Goal: Task Accomplishment & Management: Use online tool/utility

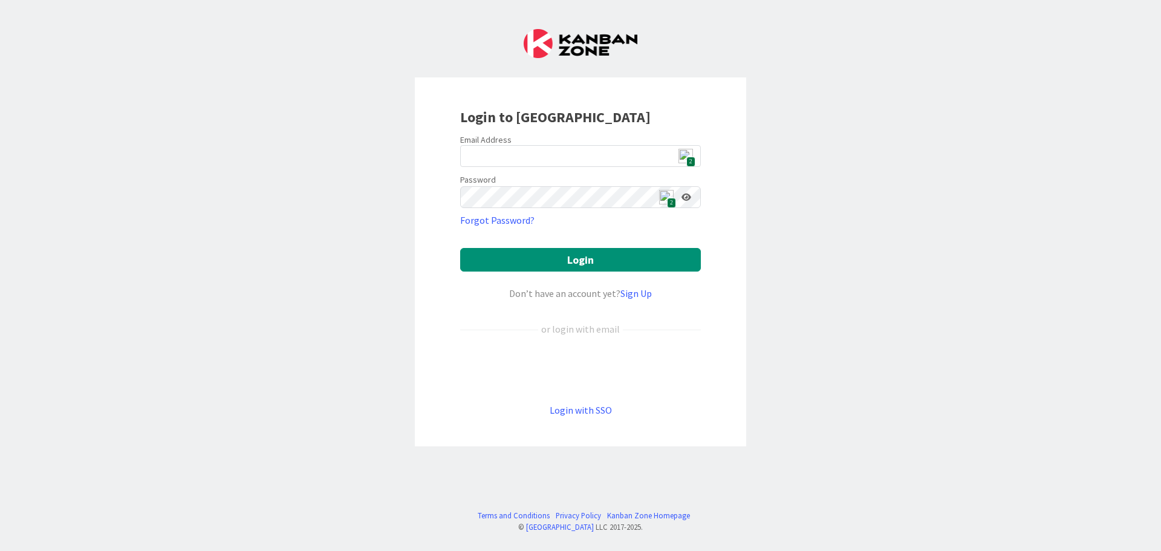
click at [691, 159] on span "2" at bounding box center [691, 162] width 9 height 10
type input "[EMAIL_ADDRESS][DOMAIN_NAME]"
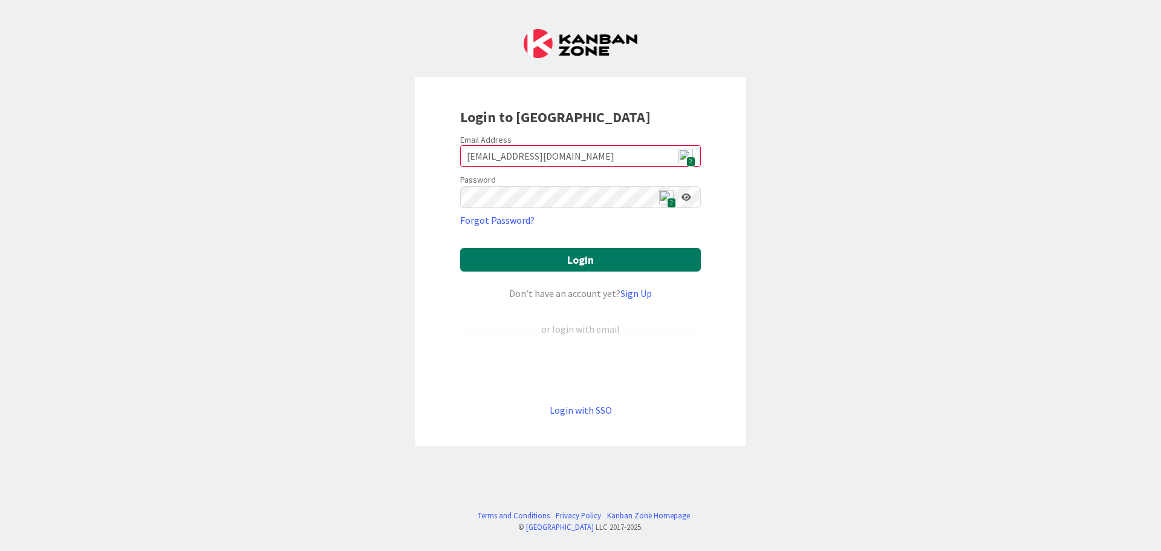
click at [572, 253] on button "Login" at bounding box center [580, 260] width 241 height 24
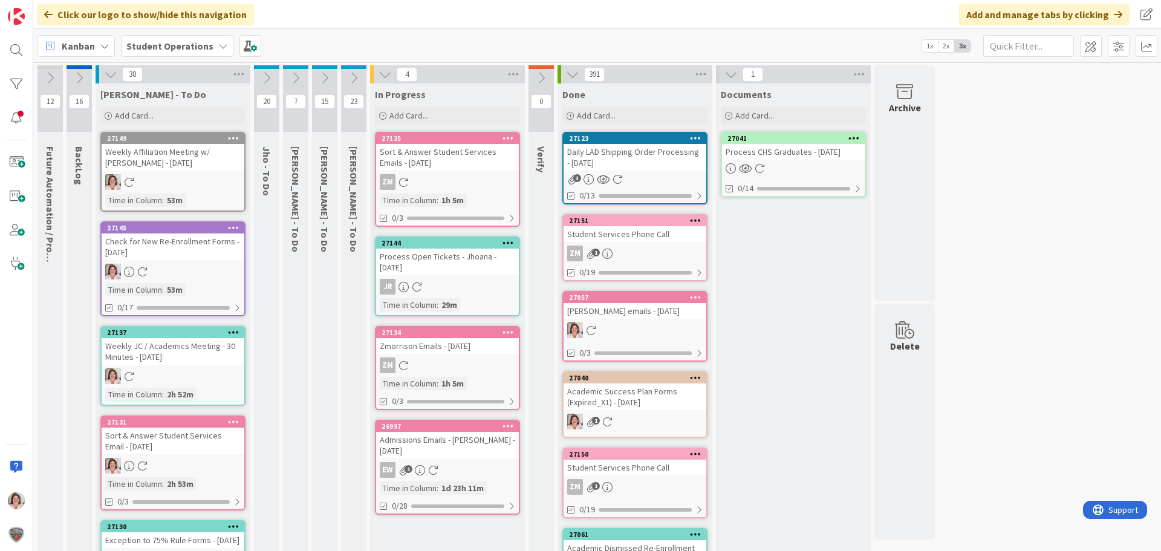
click at [268, 74] on icon at bounding box center [266, 77] width 13 height 13
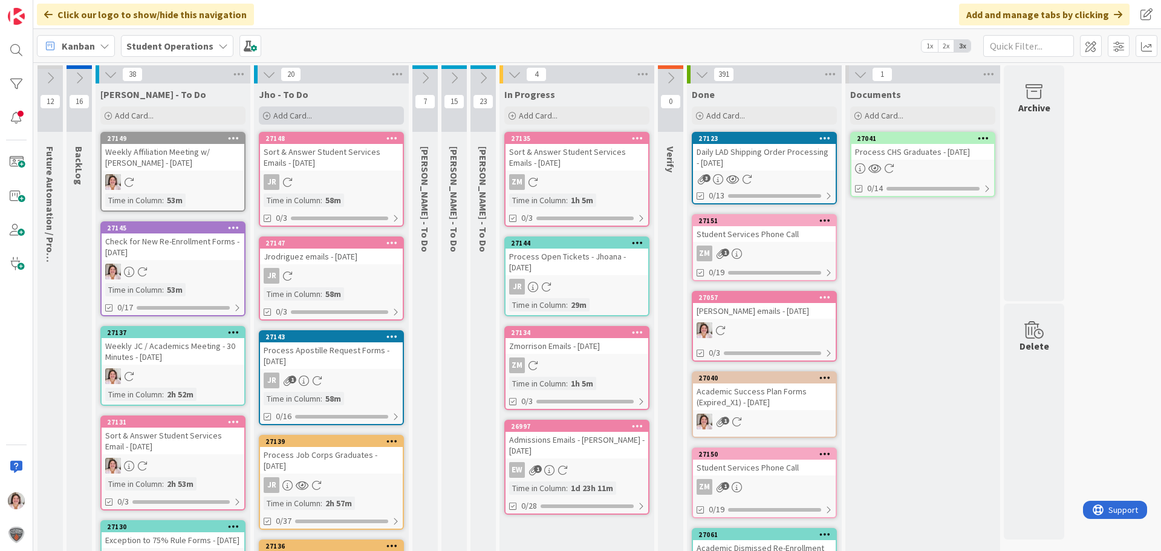
click at [288, 117] on span "Add Card..." at bounding box center [292, 115] width 39 height 11
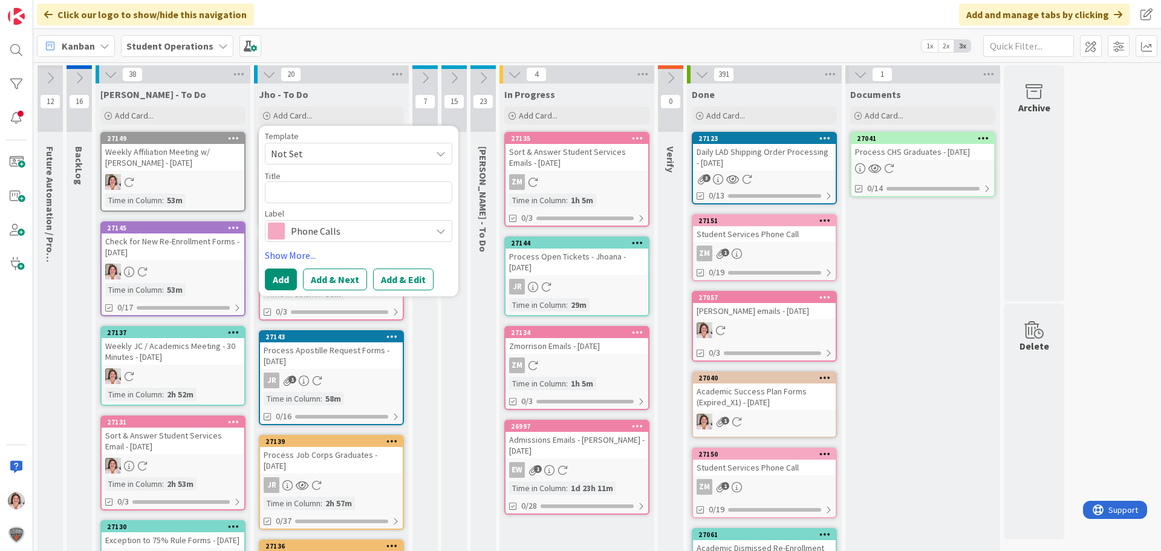
click at [301, 157] on span "Not Set" at bounding box center [346, 154] width 151 height 16
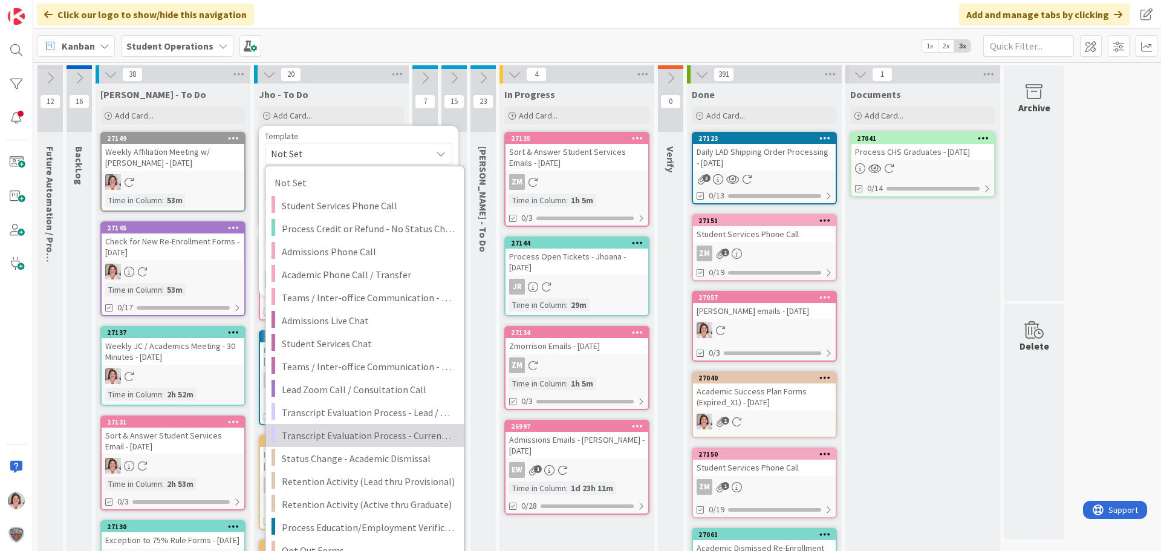
click at [373, 433] on span "Transcript Evaluation Process - Current Student" at bounding box center [368, 436] width 173 height 16
type textarea "x"
type textarea "Transcript Evaluation Process - Current Student"
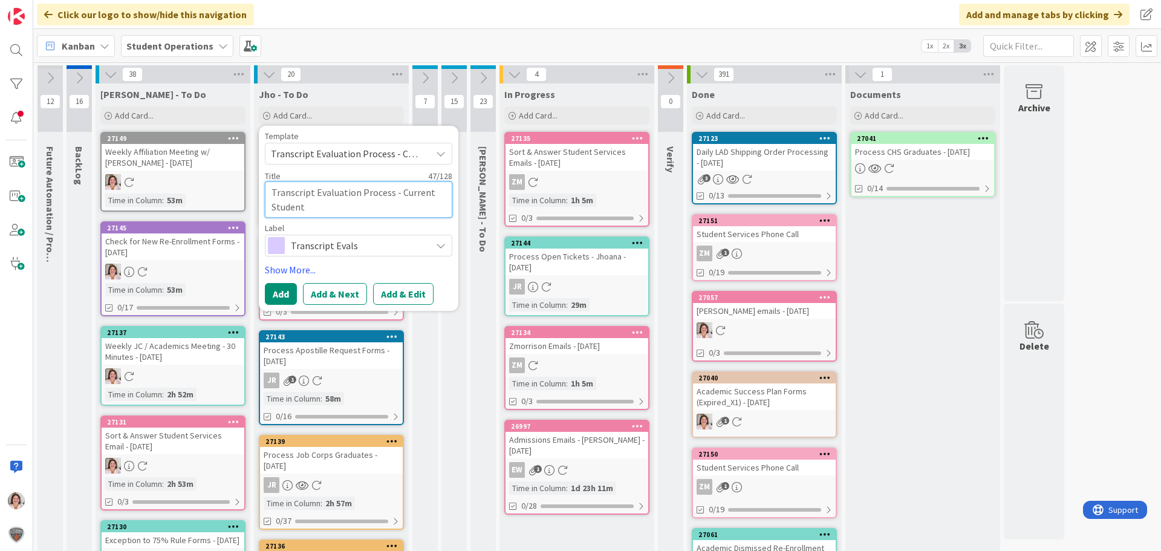
click at [371, 211] on textarea "Transcript Evaluation Process - Current Student" at bounding box center [359, 199] width 188 height 36
type textarea "x"
type textarea "Transcript Evaluation Process - Current Student"
type textarea "x"
type textarea "Transcript Evaluation Process - Current Student -"
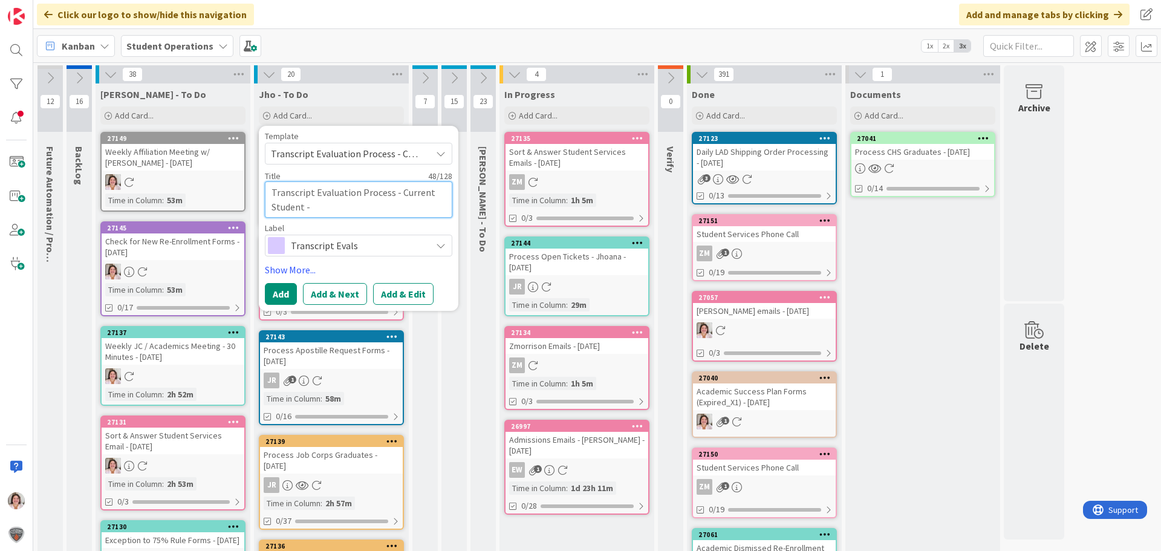
type textarea "x"
type textarea "Transcript Evaluation Process - Current Student -"
type textarea "x"
type textarea "Transcript Evaluation Process - Current Student - A"
type textarea "x"
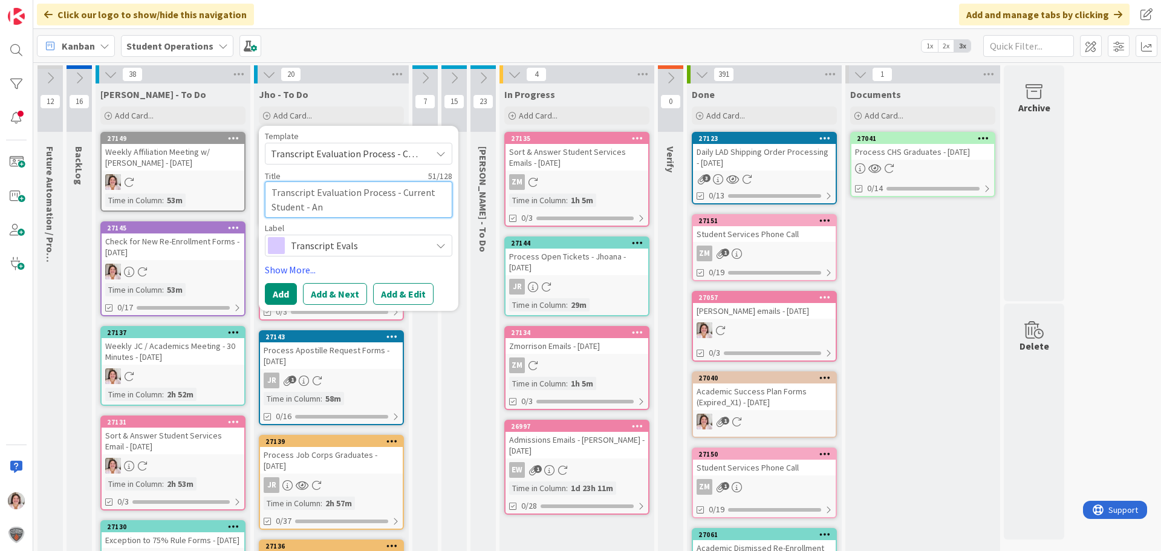
type textarea "Transcript Evaluation Process - Current Student - Ant"
type textarea "x"
type textarea "Transcript Evaluation Process - Current Student - Anth"
type textarea "x"
type textarea "Transcript Evaluation Process - Current Student - Antho"
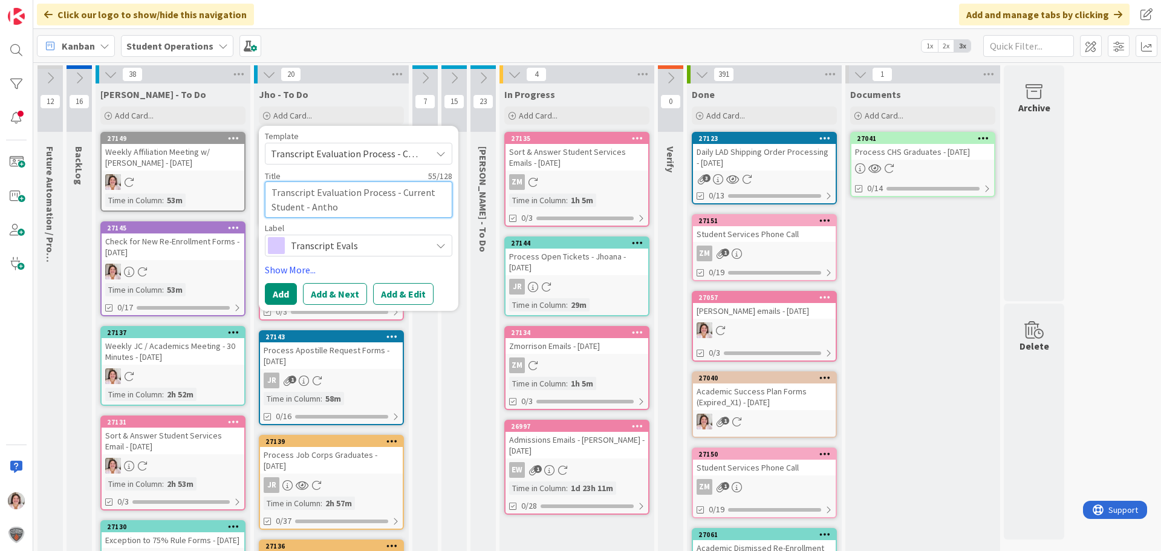
type textarea "x"
type textarea "Transcript Evaluation Process - Current Student - [PERSON_NAME]"
type textarea "x"
type textarea "Transcript Evaluation Process - Current Student - [PERSON_NAME]"
type textarea "x"
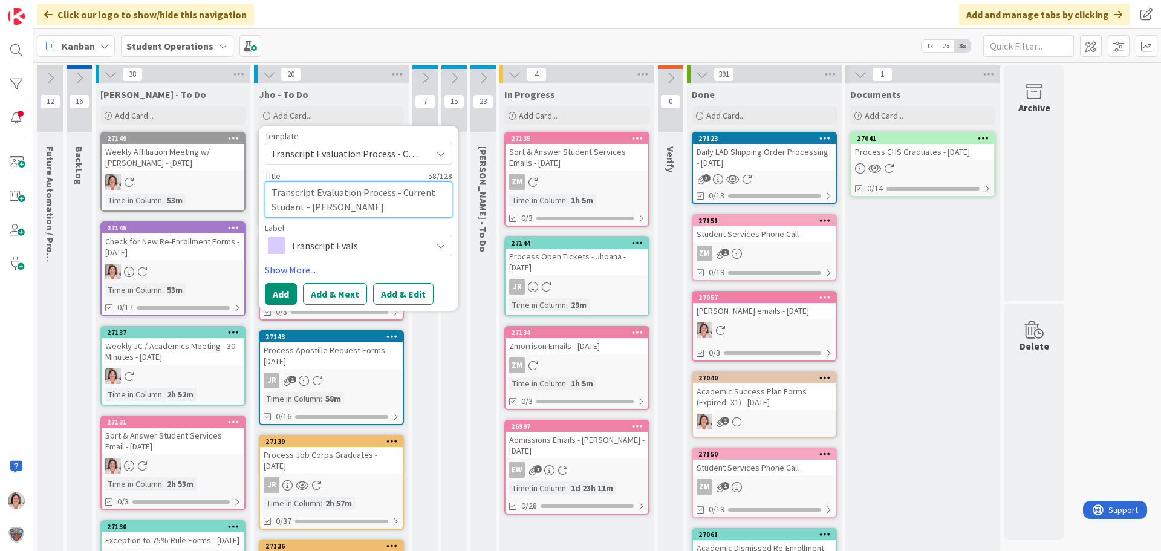
type textarea "Transcript Evaluation Process - Current Student - [PERSON_NAME]"
type textarea "x"
type textarea "Transcript Evaluation Process - Current Student - [PERSON_NAME]"
type textarea "x"
type textarea "Transcript Evaluation Process - Current Student - [PERSON_NAME]"
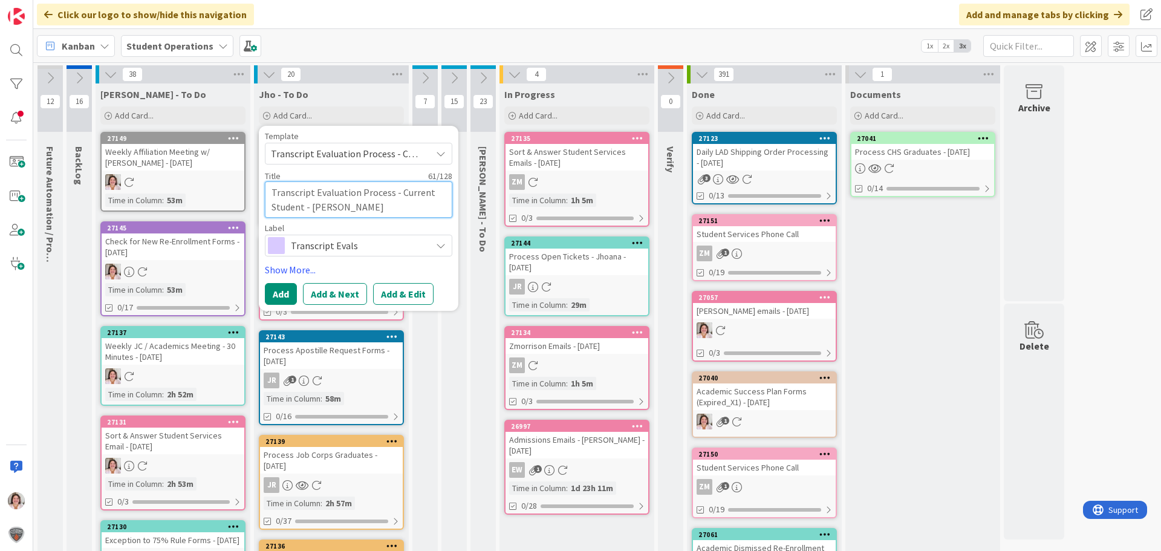
type textarea "x"
type textarea "Transcript Evaluation Process - Current Student - [PERSON_NAME]"
type textarea "x"
type textarea "Transcript Evaluation Process - Current Student - [PERSON_NAME]"
type textarea "x"
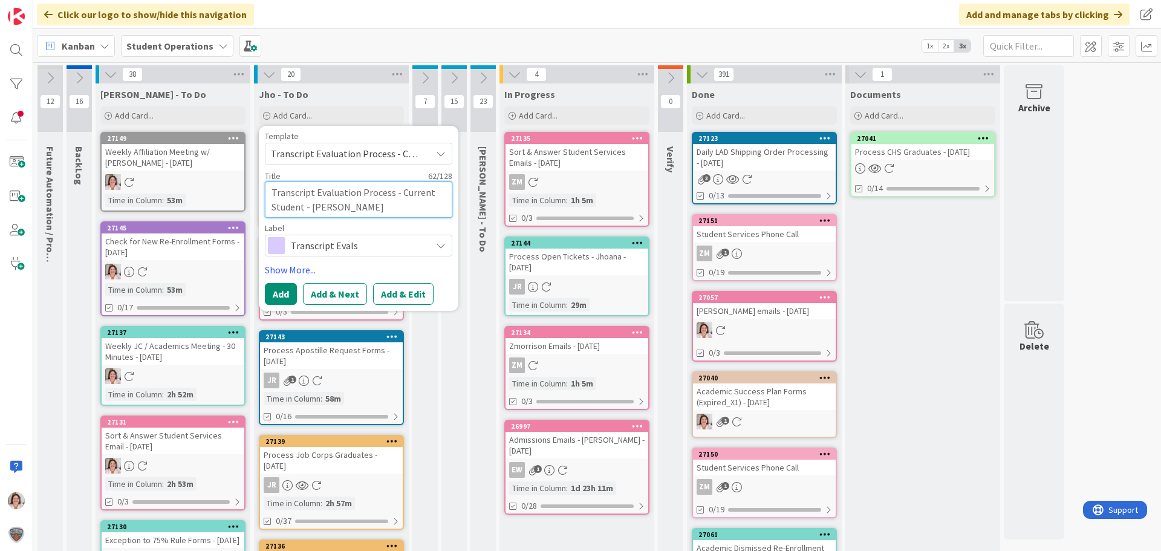
type textarea "Transcript Evaluation Process - Current Student - [PERSON_NAME]"
type textarea "x"
type textarea "Transcript Evaluation Process - Current Student - [PERSON_NAME]"
click at [405, 300] on button "Add & Edit" at bounding box center [403, 294] width 60 height 22
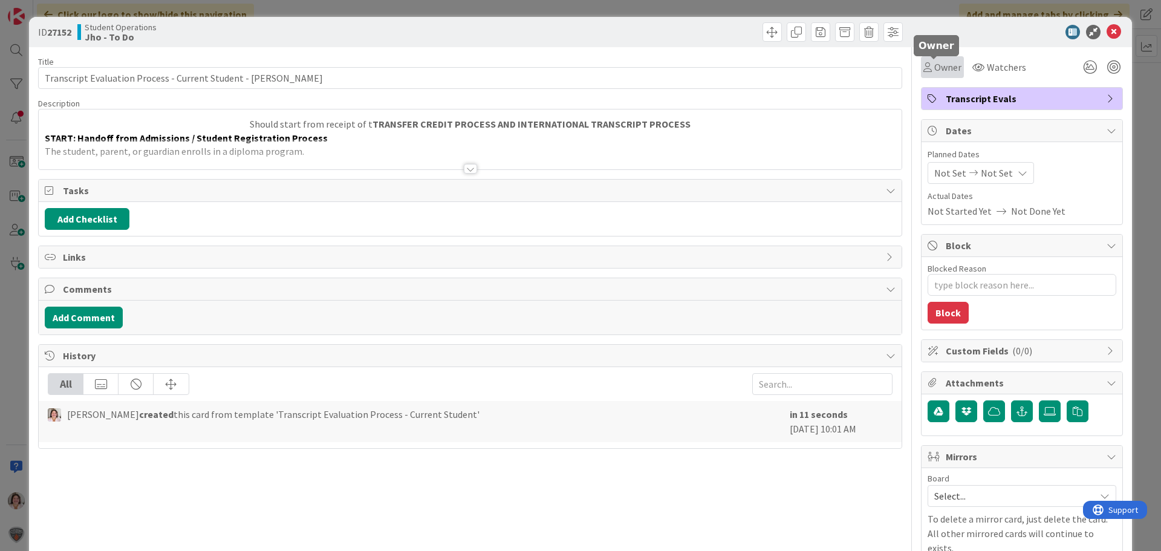
click at [935, 68] on span "Owner" at bounding box center [948, 67] width 27 height 15
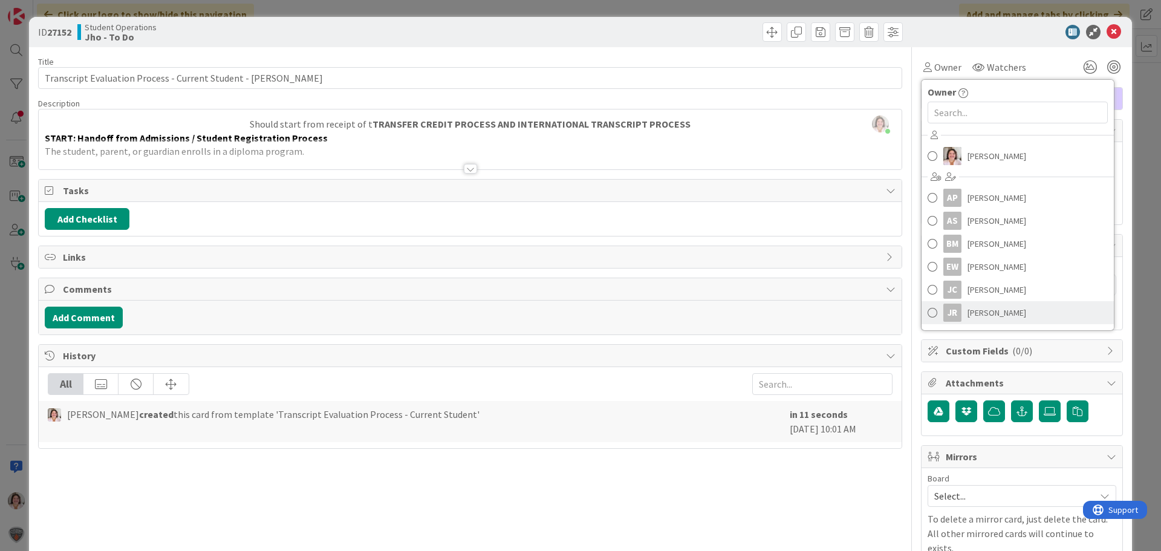
click at [987, 311] on span "[PERSON_NAME]" at bounding box center [997, 313] width 59 height 18
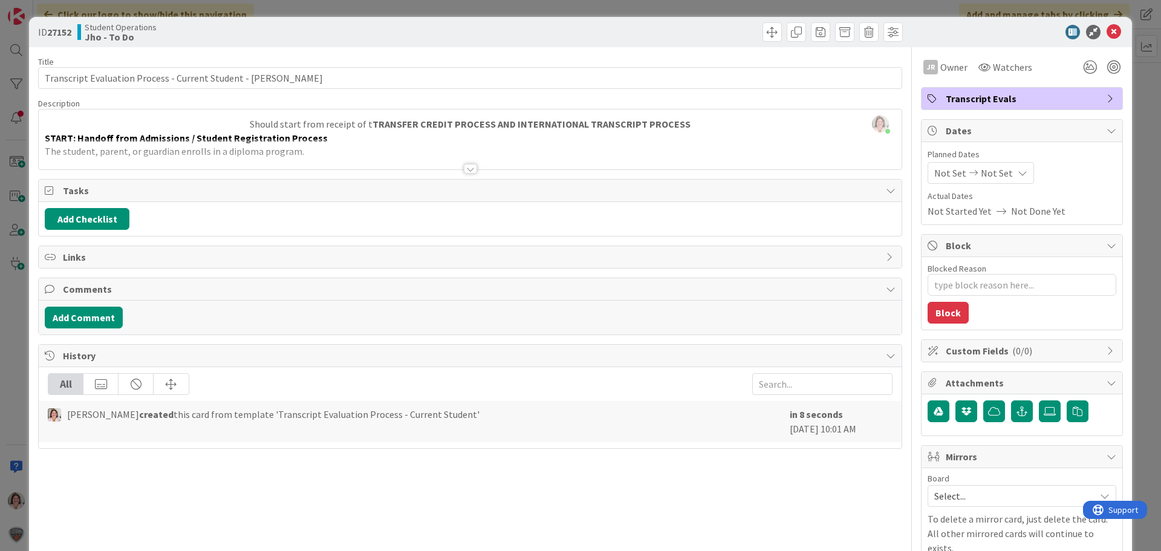
type textarea "x"
click at [464, 166] on div at bounding box center [470, 169] width 13 height 10
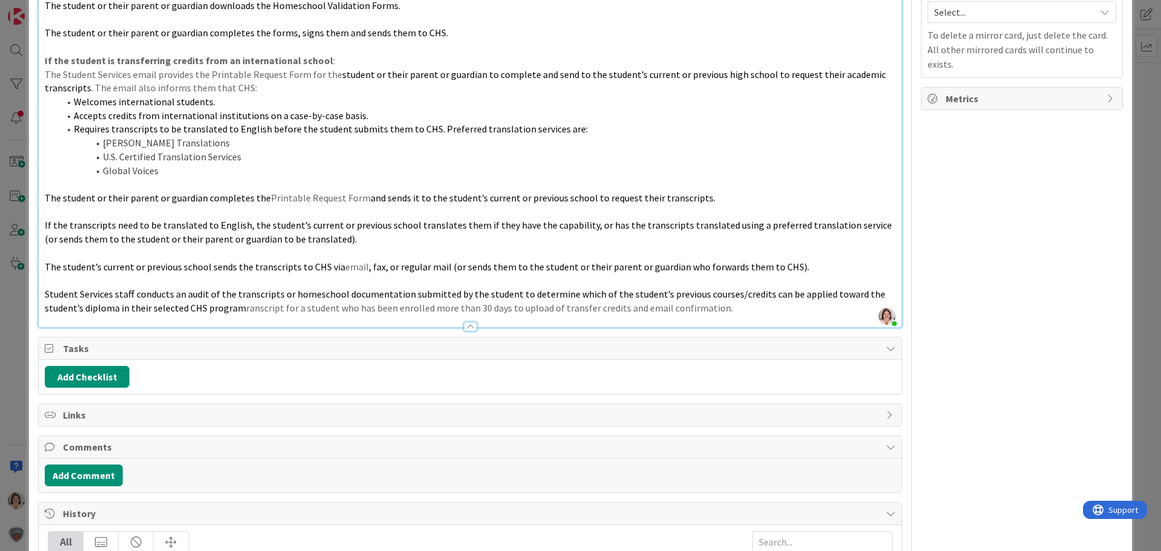
click at [467, 327] on div at bounding box center [470, 327] width 13 height 10
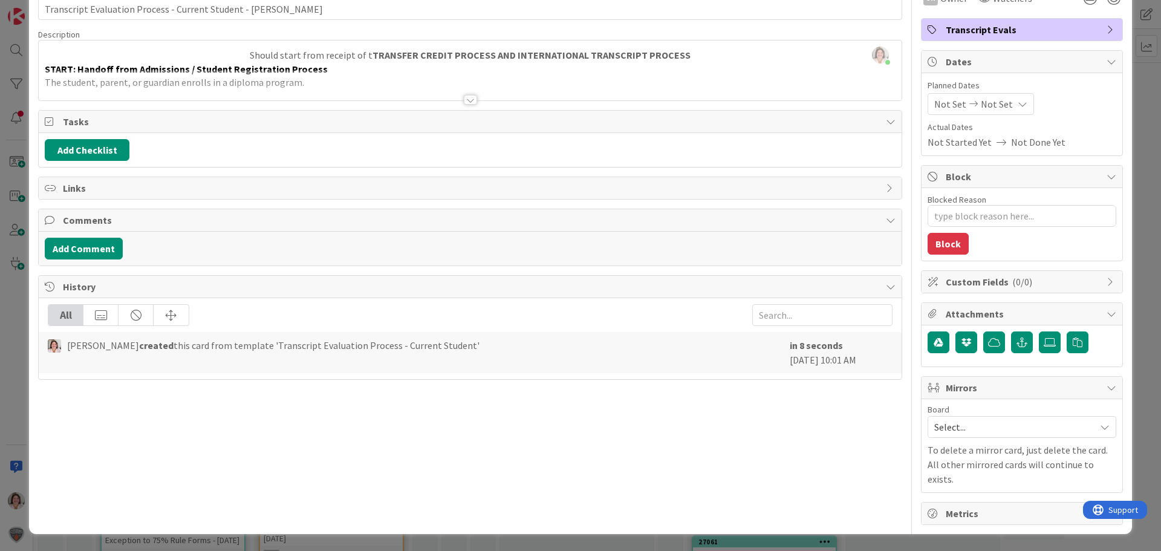
scroll to position [54, 0]
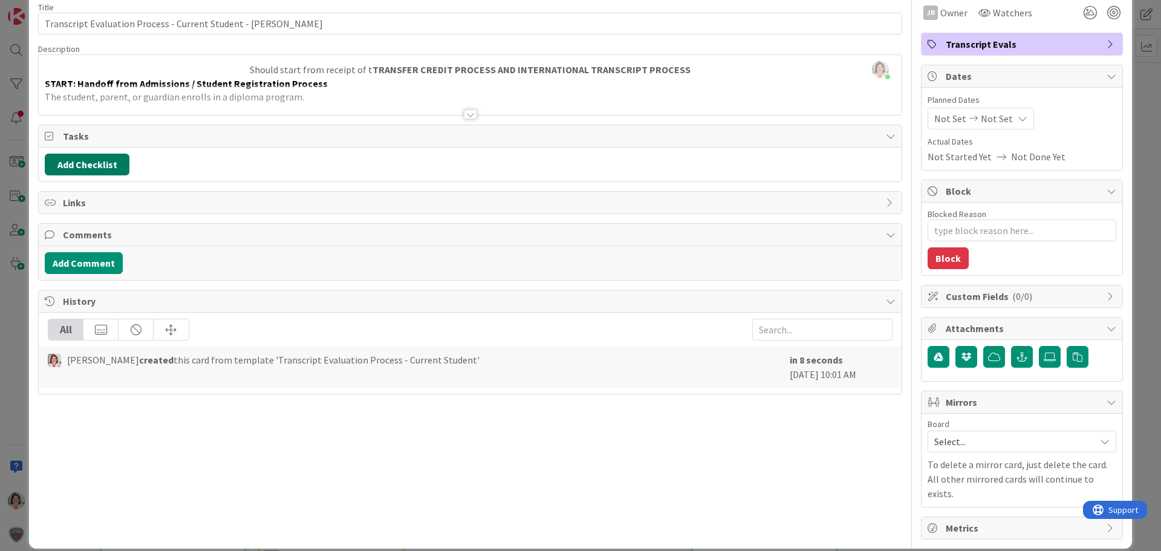
click at [95, 163] on button "Add Checklist" at bounding box center [87, 165] width 85 height 22
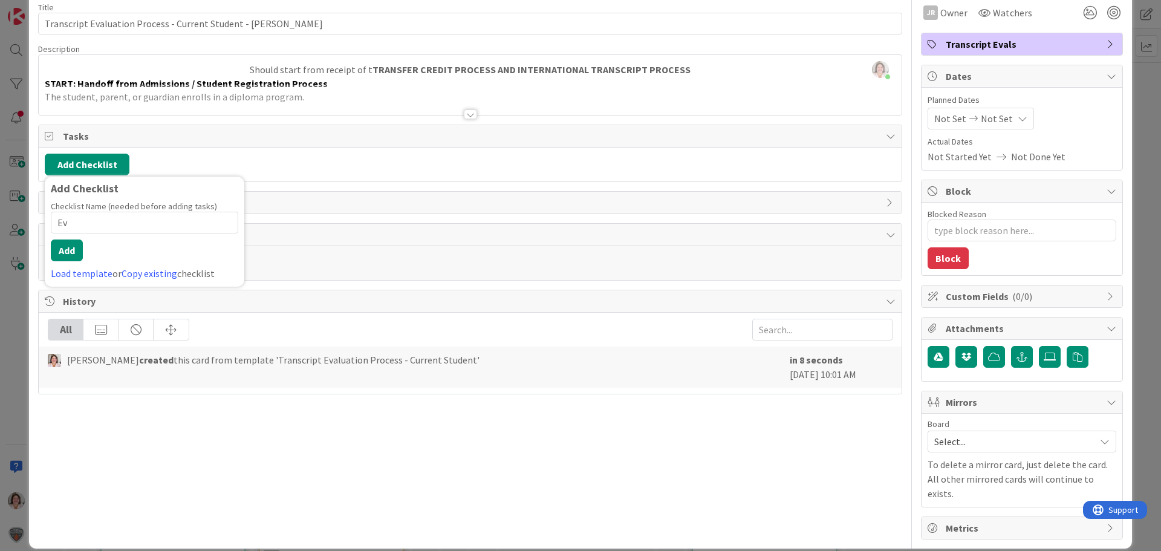
type input "E"
type input "Transcript Eval"
click at [70, 253] on button "Add" at bounding box center [67, 251] width 32 height 22
type textarea "x"
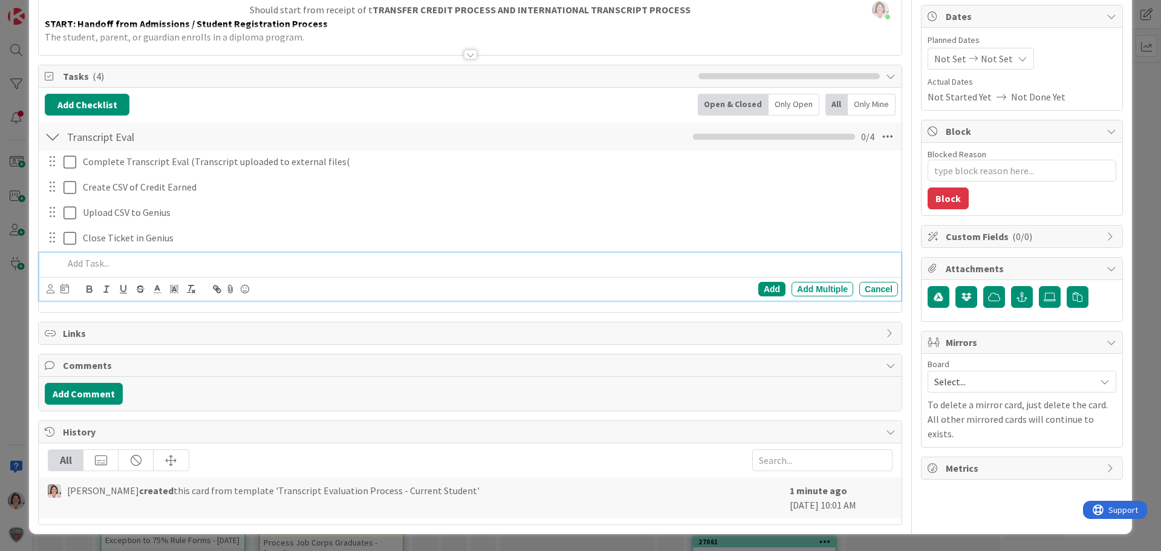
scroll to position [0, 0]
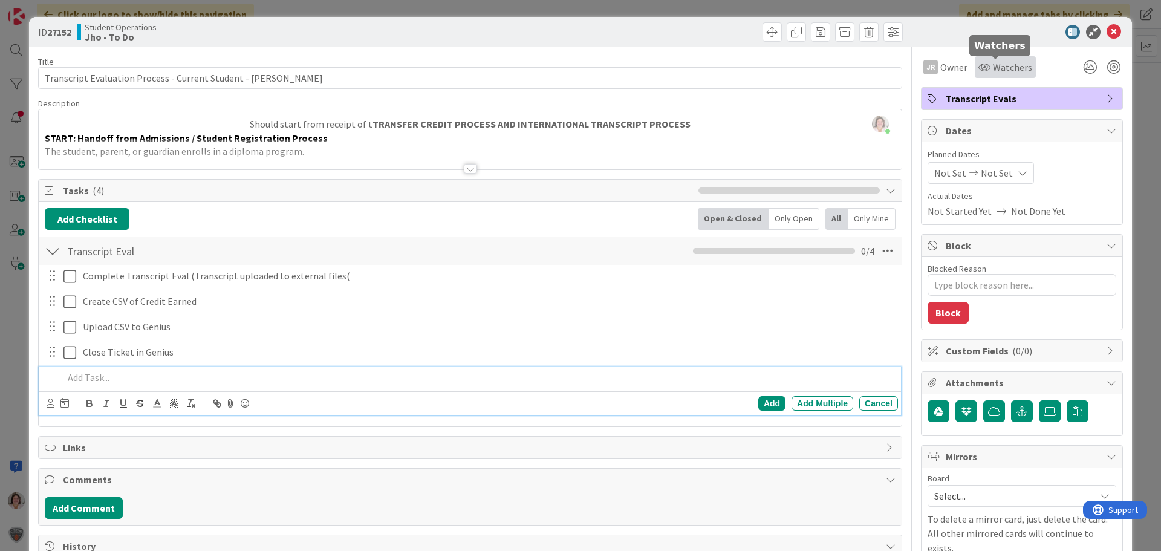
click at [1001, 69] on span "Watchers" at bounding box center [1012, 67] width 39 height 15
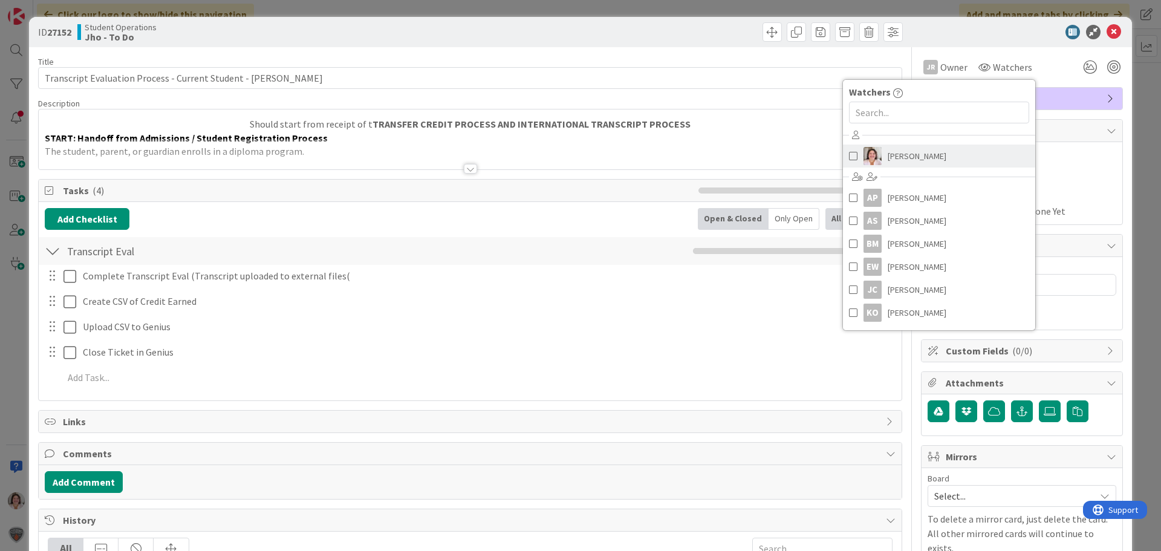
click at [847, 155] on link "[PERSON_NAME]" at bounding box center [939, 156] width 192 height 23
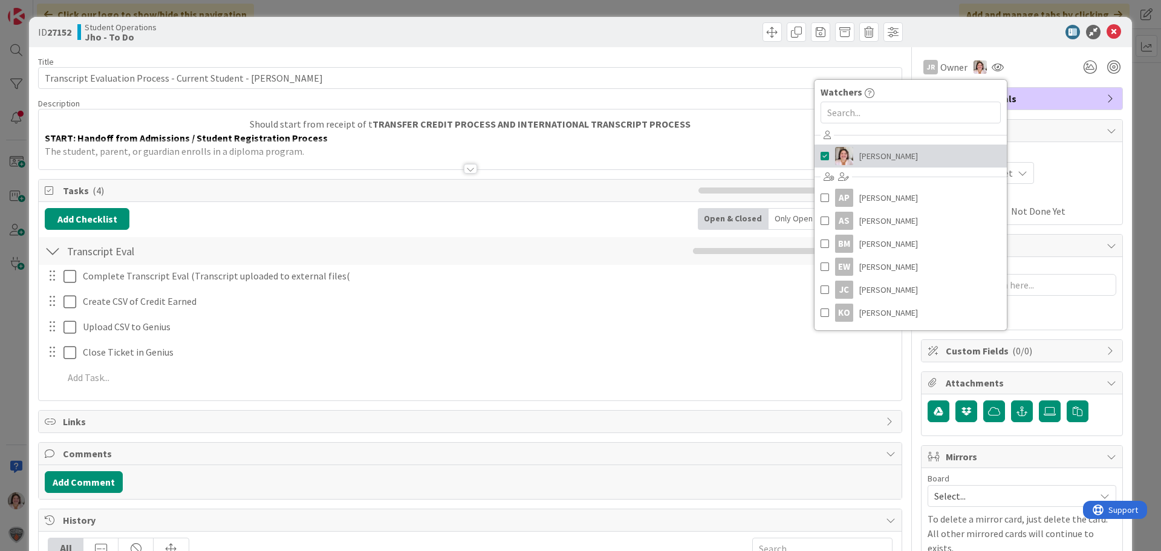
type textarea "x"
click at [1108, 28] on icon at bounding box center [1114, 32] width 15 height 15
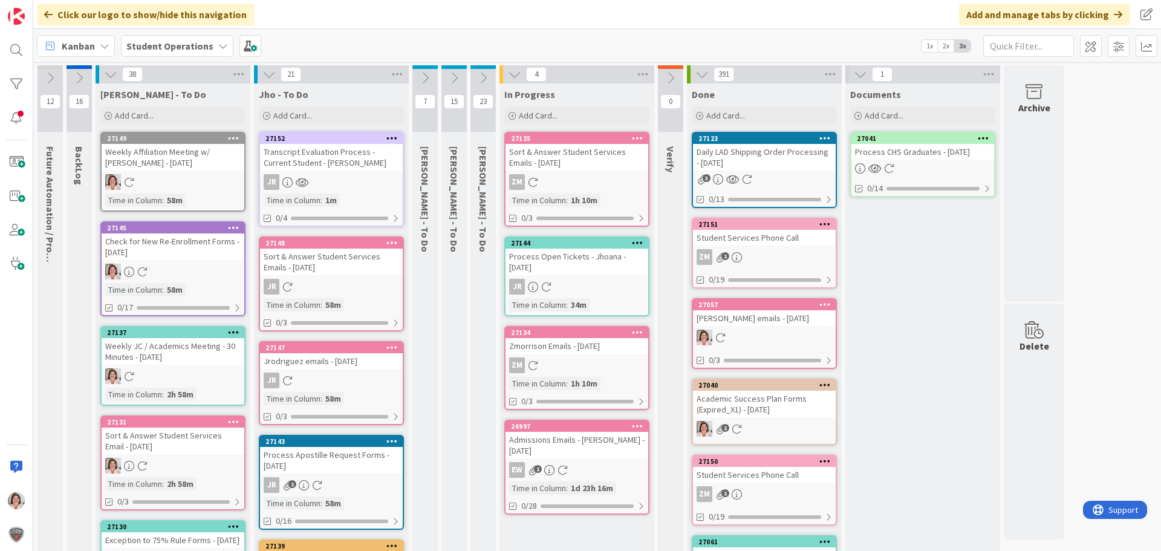
click at [230, 137] on icon at bounding box center [233, 138] width 11 height 8
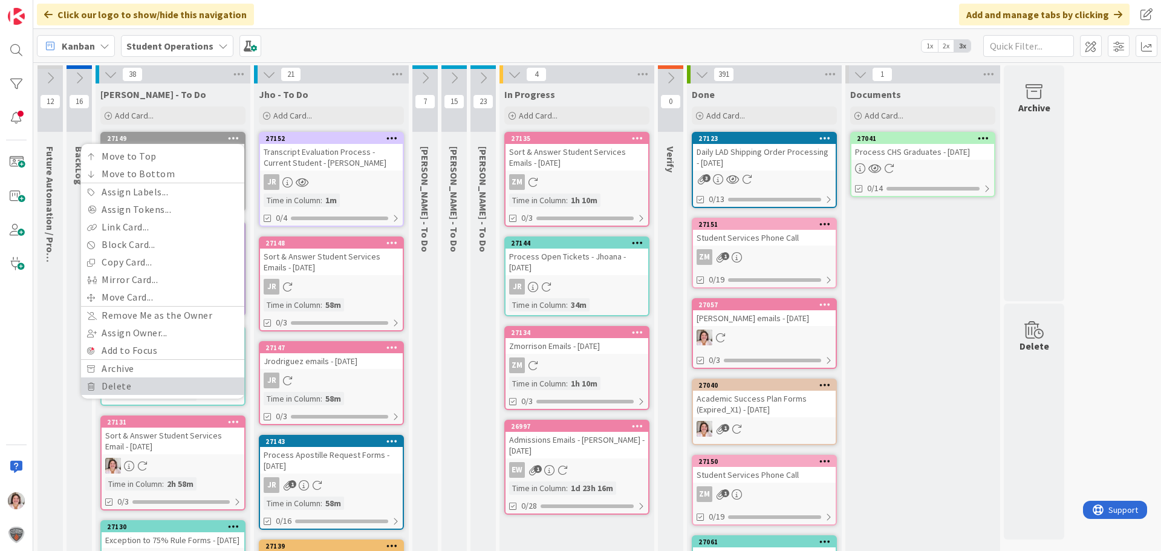
click at [123, 388] on link "Delete" at bounding box center [162, 386] width 163 height 18
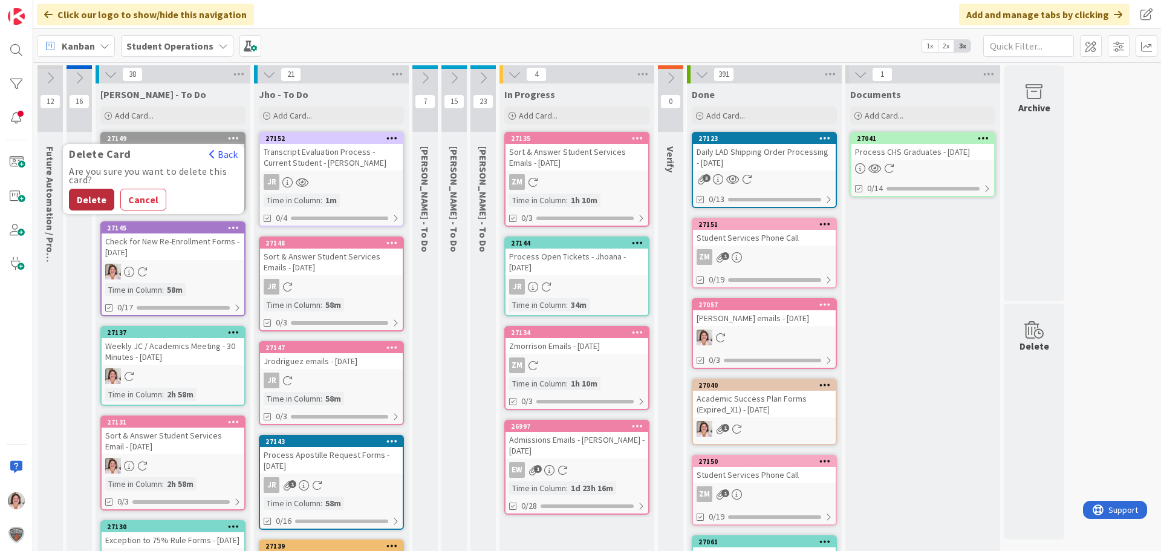
click at [95, 200] on button "Delete" at bounding box center [91, 200] width 45 height 22
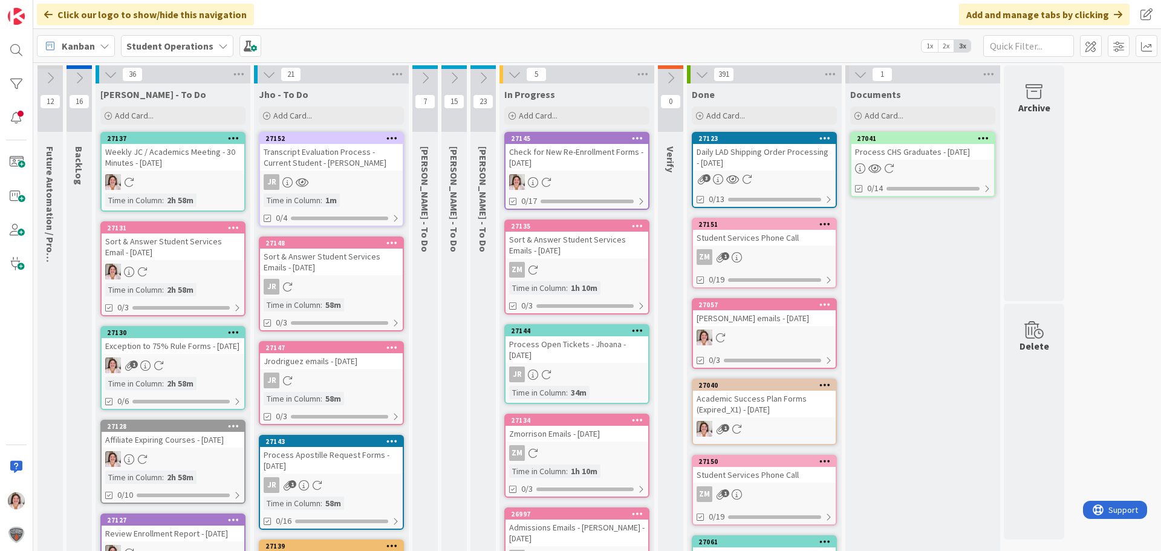
click at [271, 76] on icon at bounding box center [269, 74] width 13 height 13
